Goal: Find contact information: Find contact information

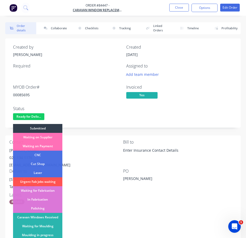
scroll to position [78, 0]
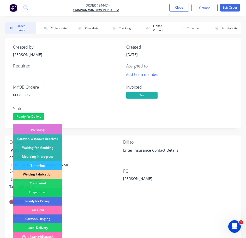
click at [54, 188] on div "Dispatched" at bounding box center [37, 192] width 49 height 9
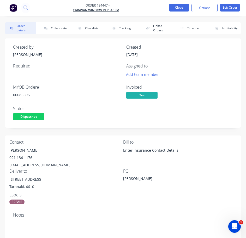
click at [177, 10] on button "Close" at bounding box center [180, 8] width 20 height 8
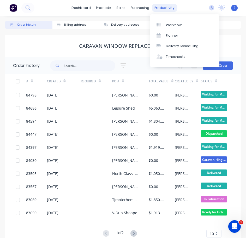
click at [161, 8] on div "productivity" at bounding box center [164, 8] width 25 height 8
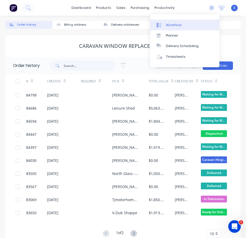
click at [166, 26] on div "Workflow" at bounding box center [174, 25] width 16 height 5
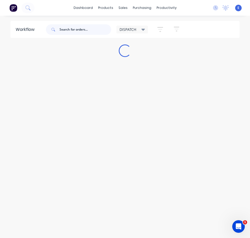
click at [87, 30] on input "text" at bounding box center [86, 29] width 52 height 10
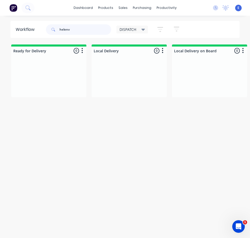
type input "helenv"
click at [29, 97] on div "Ready for Delivery 0 Sort By Created date Required date Order number Customer n…" at bounding box center [125, 70] width 250 height 53
drag, startPoint x: 36, startPoint y: 123, endPoint x: 35, endPoint y: 103, distance: 20.2
click at [37, 119] on div "Workflow helenv DISPATCH Save new view None edit DISPATCH (Default) edit CUT SH…" at bounding box center [125, 129] width 250 height 217
drag, startPoint x: 84, startPoint y: 29, endPoint x: 0, endPoint y: 1, distance: 88.9
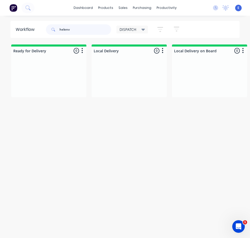
click at [0, 1] on html "dashboard products sales purchasing productivity dashboard products Product Cat…" at bounding box center [125, 108] width 250 height 217
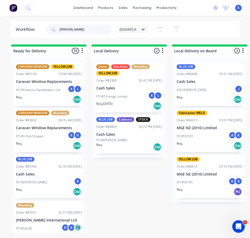
type input "[PERSON_NAME]"
click at [225, 92] on div "[GEOGRAPHIC_DATA] J" at bounding box center [210, 90] width 66 height 10
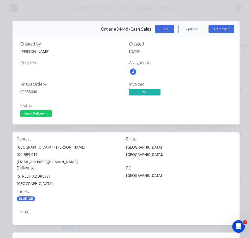
click at [161, 31] on button "Close" at bounding box center [164, 29] width 19 height 8
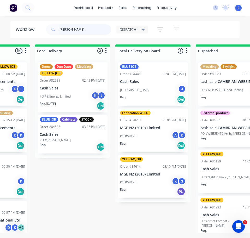
scroll to position [0, 80]
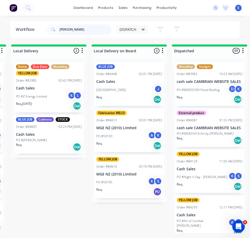
drag, startPoint x: 72, startPoint y: 26, endPoint x: 47, endPoint y: 27, distance: 25.4
click at [47, 27] on div "[PERSON_NAME]" at bounding box center [78, 29] width 65 height 10
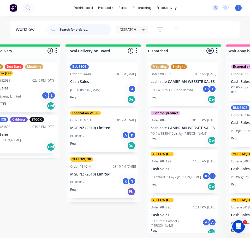
scroll to position [0, 122]
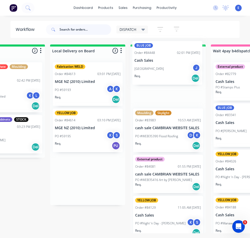
drag, startPoint x: 85, startPoint y: 97, endPoint x: 171, endPoint y: 74, distance: 88.7
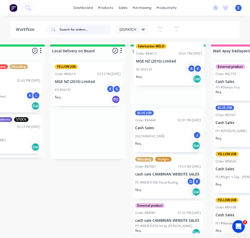
drag, startPoint x: 81, startPoint y: 100, endPoint x: 165, endPoint y: 78, distance: 87.1
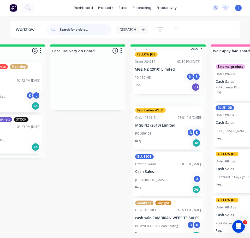
drag, startPoint x: 78, startPoint y: 97, endPoint x: 161, endPoint y: 84, distance: 83.9
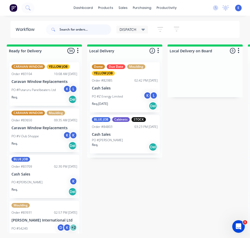
scroll to position [0, 0]
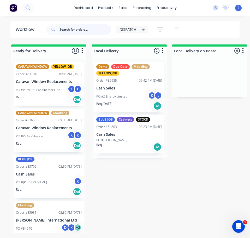
click at [86, 32] on input "text" at bounding box center [86, 29] width 52 height 10
click at [84, 27] on input "text" at bounding box center [86, 29] width 52 height 10
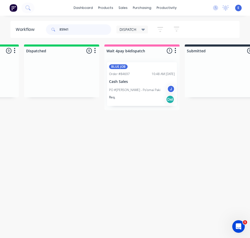
scroll to position [0, 240]
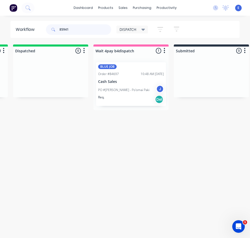
type input "85941"
click at [125, 98] on div "Req. Del" at bounding box center [131, 99] width 66 height 9
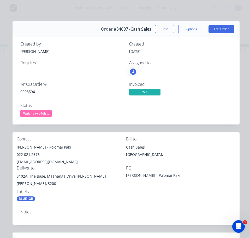
click at [30, 92] on div "00085941" at bounding box center [71, 91] width 103 height 5
copy div "00085941"
drag, startPoint x: 43, startPoint y: 146, endPoint x: 13, endPoint y: 143, distance: 30.7
click at [13, 143] on div "Contact [PERSON_NAME] - Po'omai Paki 022 021 2376 [EMAIL_ADDRESS][DOMAIN_NAME] …" at bounding box center [126, 168] width 227 height 73
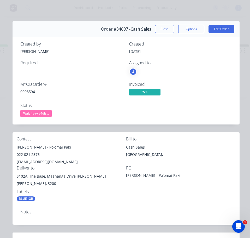
click at [49, 152] on div "022 021 2376" at bounding box center [71, 154] width 109 height 7
drag, startPoint x: 45, startPoint y: 149, endPoint x: 16, endPoint y: 147, distance: 29.1
click at [16, 147] on div "Contact [PERSON_NAME] - Po'omai Paki 022 021 2376 [EMAIL_ADDRESS][DOMAIN_NAME] …" at bounding box center [126, 168] width 227 height 73
copy div "[PERSON_NAME]"
drag, startPoint x: 47, startPoint y: 148, endPoint x: 70, endPoint y: 150, distance: 22.8
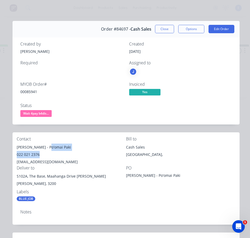
click at [70, 150] on div "[PERSON_NAME] - Po'omai Paki 022 021 2376 [EMAIL_ADDRESS][DOMAIN_NAME]" at bounding box center [71, 154] width 109 height 22
drag, startPoint x: 67, startPoint y: 163, endPoint x: 57, endPoint y: 148, distance: 17.9
click at [67, 162] on div "[EMAIL_ADDRESS][DOMAIN_NAME]" at bounding box center [71, 161] width 109 height 7
drag, startPoint x: 48, startPoint y: 147, endPoint x: 70, endPoint y: 150, distance: 21.9
click at [70, 150] on div "[PERSON_NAME] - Po'omai Paki" at bounding box center [71, 146] width 109 height 7
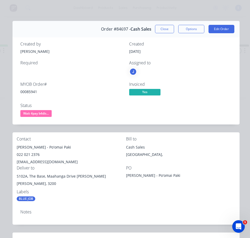
copy div "Po'omai Paki"
click at [33, 153] on div "022 021 2376" at bounding box center [71, 154] width 109 height 7
copy div "022 021 2376"
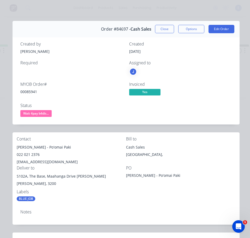
click at [32, 160] on div "[EMAIL_ADDRESS][DOMAIN_NAME]" at bounding box center [71, 161] width 109 height 7
click at [33, 160] on div "[EMAIL_ADDRESS][DOMAIN_NAME]" at bounding box center [71, 161] width 109 height 7
copy div "[EMAIL_ADDRESS][DOMAIN_NAME]"
drag, startPoint x: 16, startPoint y: 176, endPoint x: 76, endPoint y: 179, distance: 59.4
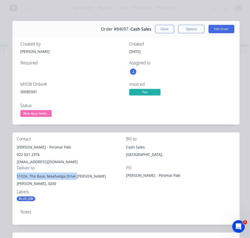
click at [76, 179] on div "Contact [PERSON_NAME] - Po'omai Paki 022 021 2376 [EMAIL_ADDRESS][DOMAIN_NAME] …" at bounding box center [126, 168] width 227 height 73
copy div "S102A, The Base, Maahanga Drive"
click at [51, 173] on div "S102A, The Base, Maahanga Drive [PERSON_NAME]" at bounding box center [71, 175] width 109 height 7
copy div "S102A, The Base, Maahanga Drive"
click at [57, 189] on div "S102A, The Base, [STREET_ADDRESS][PERSON_NAME][PERSON_NAME]" at bounding box center [71, 180] width 109 height 17
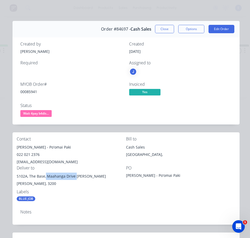
drag, startPoint x: 46, startPoint y: 176, endPoint x: 72, endPoint y: 177, distance: 26.1
click at [73, 177] on div "S102A, The Base, Maahanga Drive [PERSON_NAME]" at bounding box center [71, 175] width 109 height 7
click at [53, 176] on div "S102A, The Base, Maahanga Drive [PERSON_NAME]" at bounding box center [71, 175] width 109 height 7
drag, startPoint x: 48, startPoint y: 177, endPoint x: 52, endPoint y: 181, distance: 5.4
click at [48, 178] on div "S102A, The Base, Maahanga Drive [PERSON_NAME]" at bounding box center [71, 175] width 109 height 7
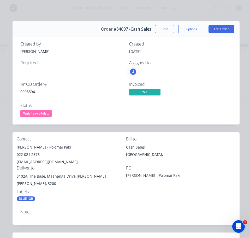
click at [56, 186] on div "[PERSON_NAME], 3200" at bounding box center [71, 183] width 109 height 7
drag, startPoint x: 47, startPoint y: 177, endPoint x: 72, endPoint y: 177, distance: 24.8
click at [73, 178] on div "S102A, The Base, Maahanga Drive [PERSON_NAME]" at bounding box center [71, 175] width 109 height 7
drag, startPoint x: 67, startPoint y: 176, endPoint x: 78, endPoint y: 184, distance: 13.9
click at [82, 195] on div "Labels BLUE JOB" at bounding box center [71, 195] width 109 height 12
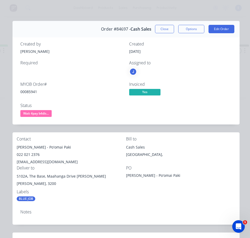
click at [58, 175] on div "S102A, The Base, Maahanga Drive [PERSON_NAME]" at bounding box center [71, 175] width 109 height 7
copy div "Maahanga"
drag, startPoint x: 65, startPoint y: 207, endPoint x: 60, endPoint y: 206, distance: 4.7
click at [65, 207] on div "Notes" at bounding box center [126, 214] width 227 height 19
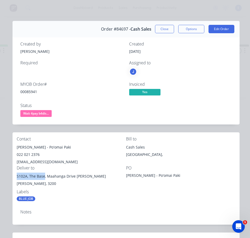
drag, startPoint x: 44, startPoint y: 177, endPoint x: 21, endPoint y: 175, distance: 23.0
click at [16, 173] on div "Contact [PERSON_NAME] - Po'omai Paki 022 021 2376 [EMAIL_ADDRESS][DOMAIN_NAME] …" at bounding box center [126, 168] width 227 height 73
copy div "S102A, The Base"
click at [65, 211] on div "Notes" at bounding box center [126, 211] width 212 height 5
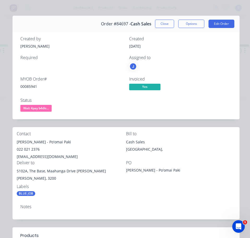
scroll to position [0, 0]
